Goal: Information Seeking & Learning: Learn about a topic

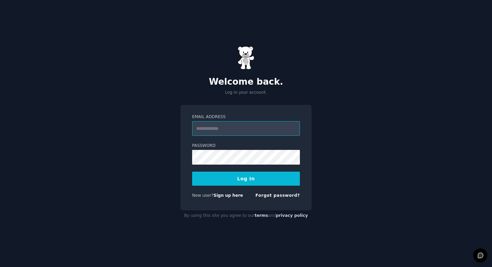
type input "**********"
click at [230, 176] on button "Log In" at bounding box center [246, 179] width 108 height 14
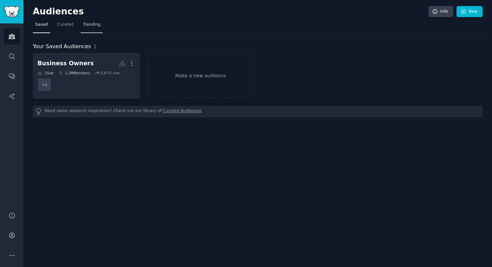
click at [92, 25] on span "Trending" at bounding box center [91, 25] width 17 height 6
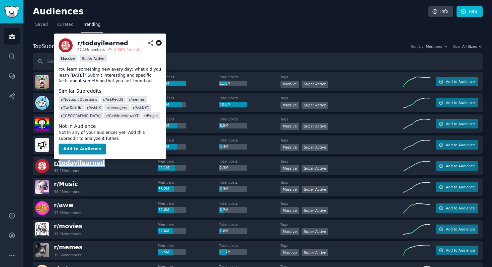
click at [79, 163] on span "r/ todayilearned" at bounding box center [79, 163] width 51 height 7
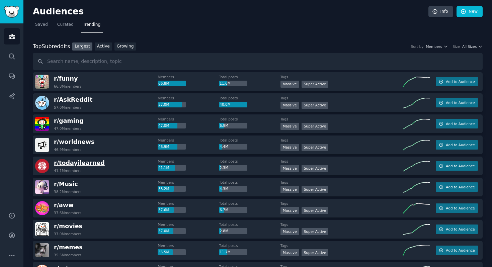
click at [86, 164] on span "r/ todayilearned" at bounding box center [79, 163] width 51 height 7
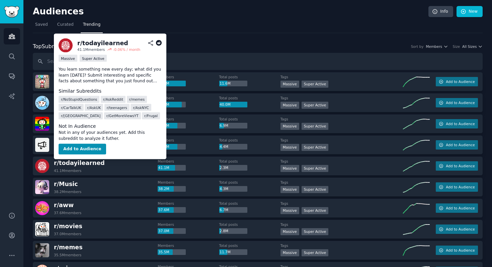
click at [152, 41] on icon at bounding box center [150, 43] width 4 height 5
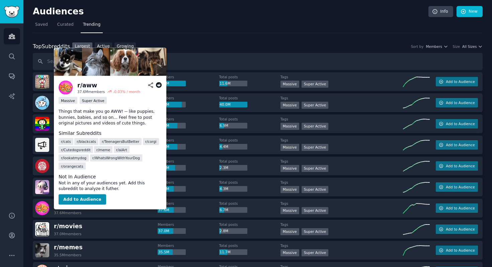
click at [149, 87] on icon at bounding box center [151, 85] width 6 height 6
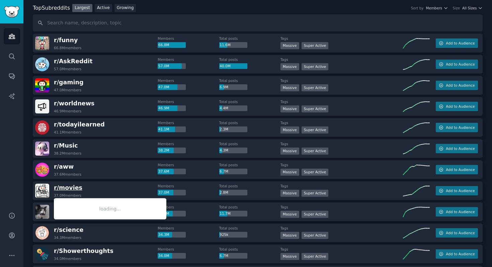
scroll to position [55, 0]
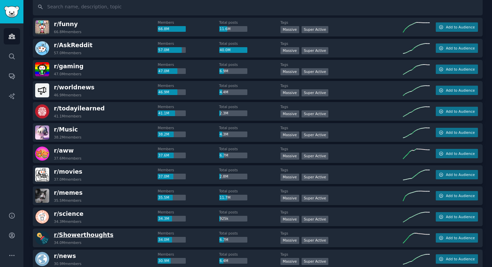
click at [77, 234] on span "r/ Showerthoughts" at bounding box center [84, 235] width 60 height 7
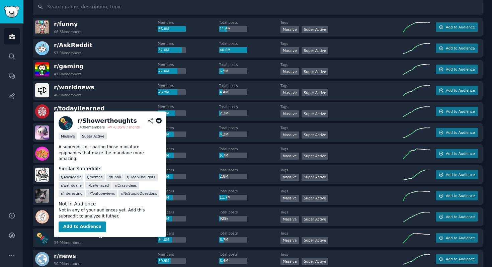
click at [83, 123] on div "r/ Showerthoughts" at bounding box center [107, 121] width 60 height 8
click at [61, 123] on img at bounding box center [66, 123] width 14 height 14
click at [151, 123] on icon at bounding box center [150, 121] width 4 height 5
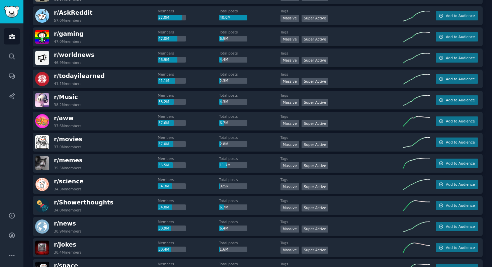
scroll to position [106, 0]
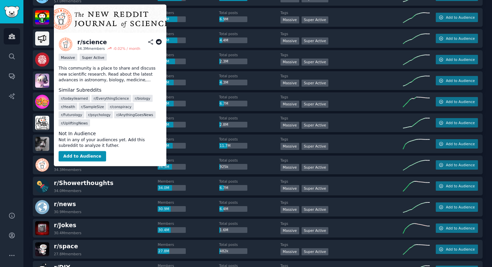
click at [69, 160] on span "r/ science" at bounding box center [68, 162] width 29 height 7
click at [92, 42] on div "r/ science" at bounding box center [91, 42] width 29 height 8
click at [71, 42] on img at bounding box center [66, 44] width 14 height 14
click at [153, 41] on icon at bounding box center [151, 42] width 6 height 6
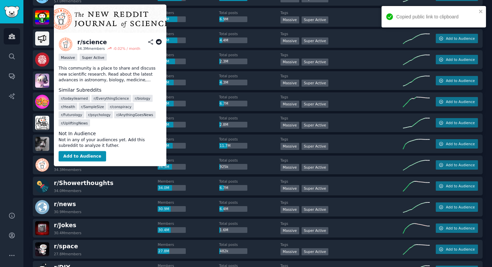
click at [158, 42] on icon at bounding box center [159, 42] width 6 height 6
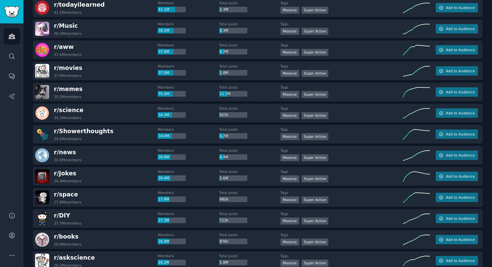
scroll to position [164, 0]
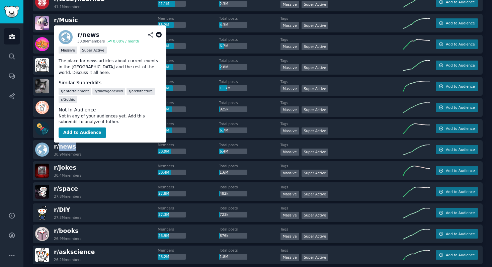
click at [157, 34] on icon at bounding box center [159, 35] width 6 height 6
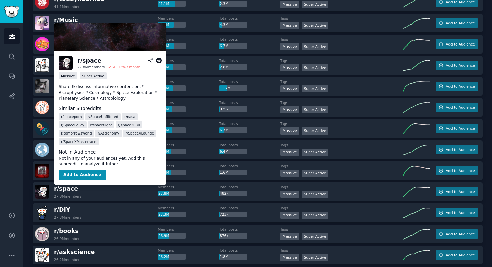
click at [158, 58] on icon at bounding box center [159, 61] width 6 height 6
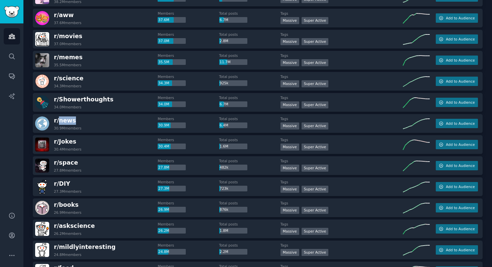
scroll to position [219, 0]
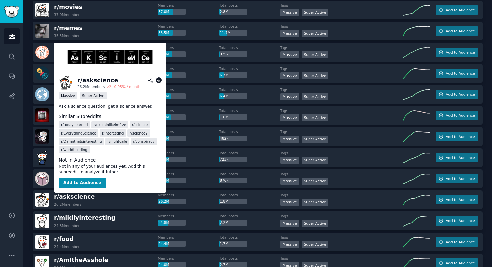
click at [160, 79] on icon at bounding box center [159, 80] width 6 height 6
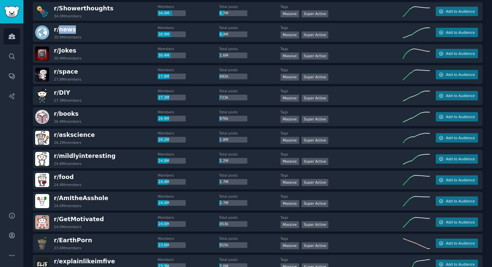
scroll to position [294, 0]
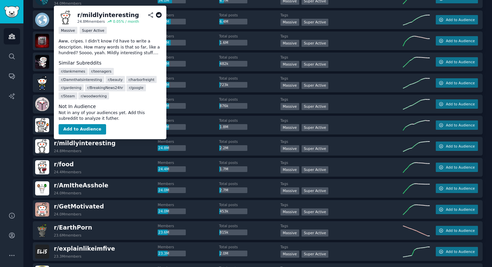
click at [160, 14] on icon at bounding box center [159, 15] width 6 height 6
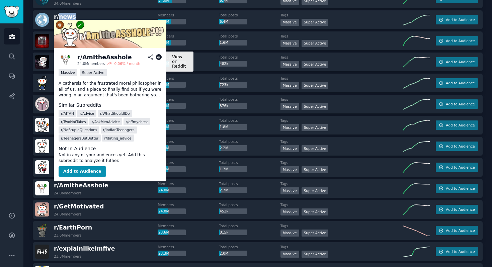
click at [159, 58] on icon at bounding box center [159, 57] width 6 height 6
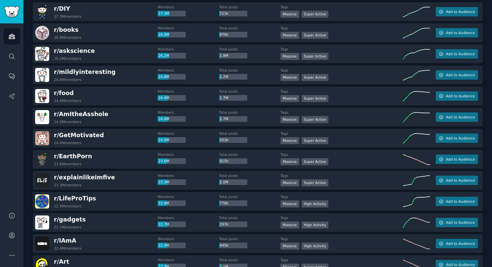
scroll to position [366, 0]
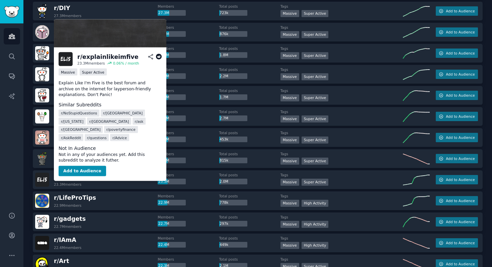
click at [161, 56] on icon at bounding box center [159, 57] width 6 height 6
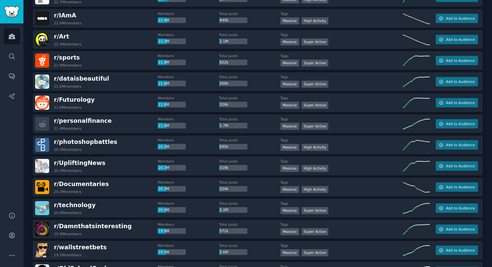
scroll to position [593, 0]
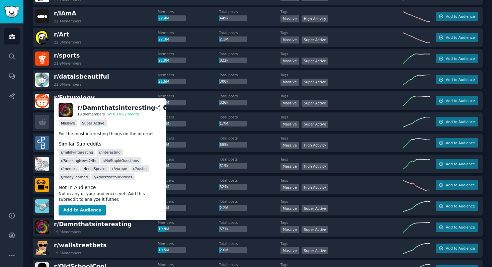
click at [163, 108] on icon at bounding box center [166, 108] width 6 height 6
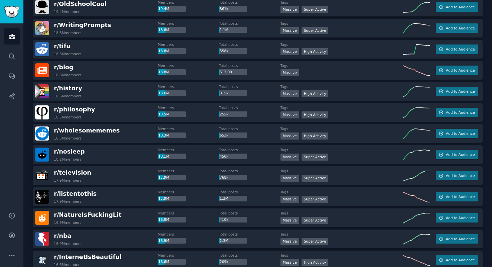
scroll to position [857, 0]
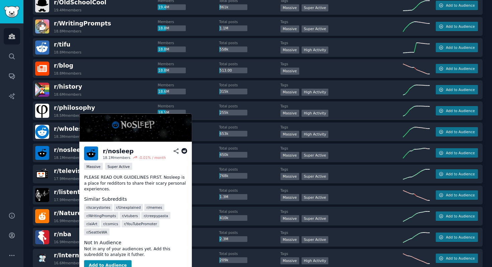
click at [182, 150] on icon at bounding box center [184, 151] width 6 height 6
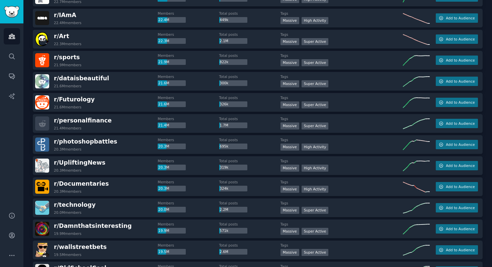
scroll to position [903, 0]
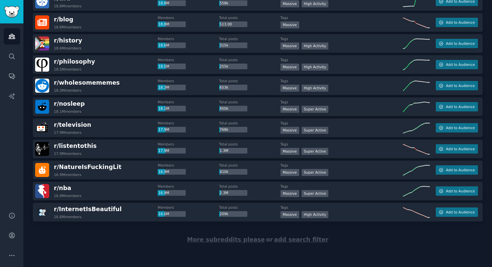
click at [239, 237] on span "More subreddits please" at bounding box center [226, 239] width 78 height 7
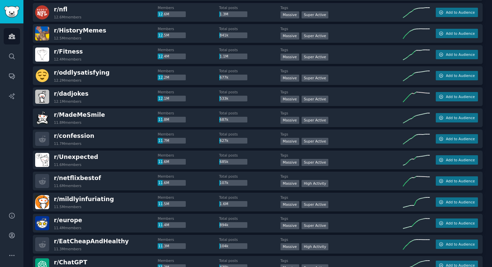
scroll to position [1289, 0]
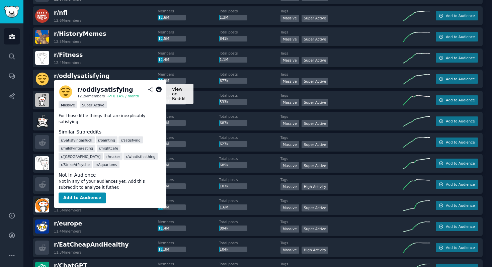
click at [159, 90] on icon at bounding box center [159, 90] width 6 height 6
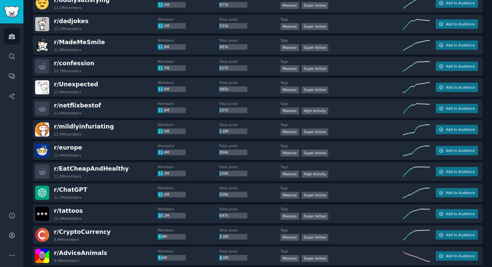
scroll to position [1367, 0]
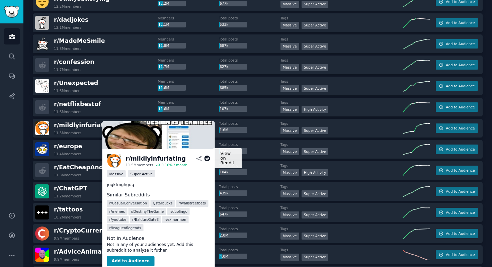
click at [205, 159] on icon at bounding box center [207, 159] width 6 height 6
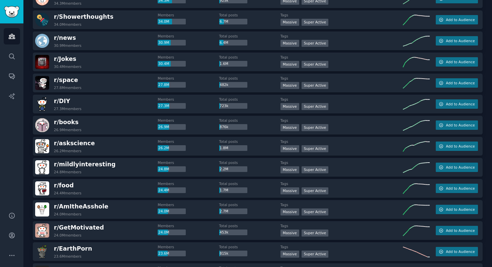
scroll to position [0, 0]
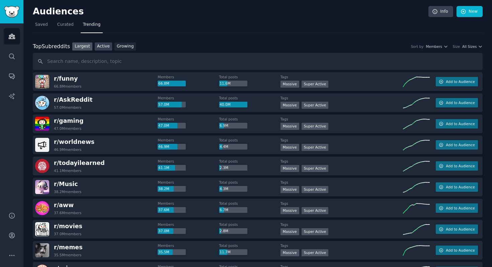
click at [109, 45] on link "Active" at bounding box center [103, 47] width 17 height 8
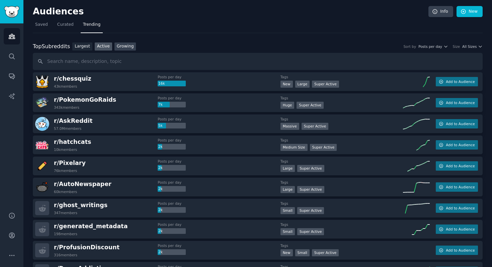
click at [127, 46] on link "Growing" at bounding box center [125, 47] width 22 height 8
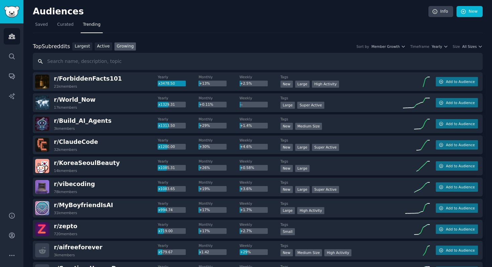
click at [134, 64] on input "text" at bounding box center [258, 61] width 450 height 17
click at [103, 75] on span "r/ ForbiddenFacts101" at bounding box center [88, 78] width 68 height 7
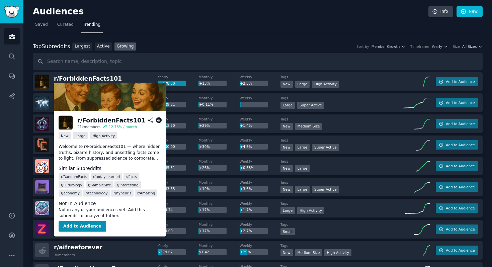
click at [160, 119] on icon at bounding box center [159, 121] width 6 height 6
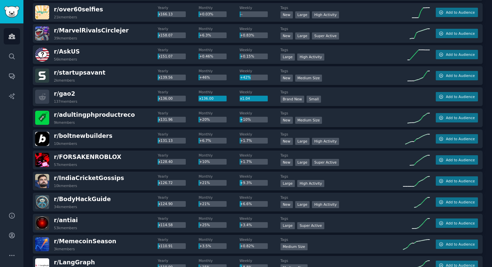
scroll to position [463, 0]
